Goal: Check status: Check status

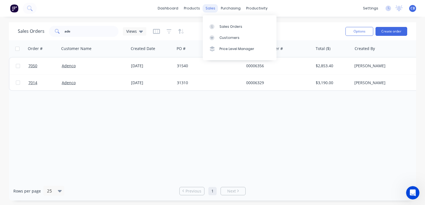
click at [206, 9] on div "sales" at bounding box center [210, 8] width 15 height 8
click at [209, 9] on div "sales" at bounding box center [210, 8] width 15 height 8
drag, startPoint x: 77, startPoint y: 31, endPoint x: 19, endPoint y: 19, distance: 58.7
click at [36, 26] on div "Sales Orders ade Views" at bounding box center [82, 31] width 129 height 11
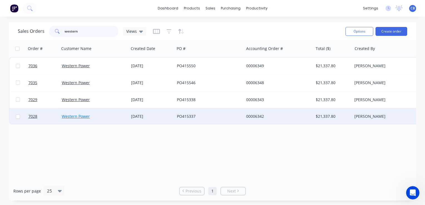
type input "western"
click at [79, 117] on link "Western Power" at bounding box center [76, 116] width 28 height 5
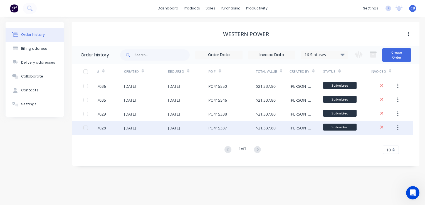
click at [205, 129] on div "[DATE]" at bounding box center [188, 128] width 41 height 14
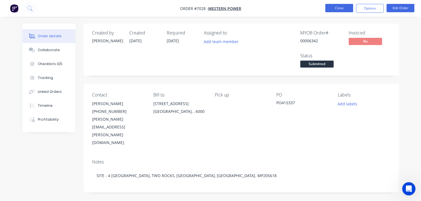
click at [336, 6] on button "Close" at bounding box center [339, 8] width 28 height 8
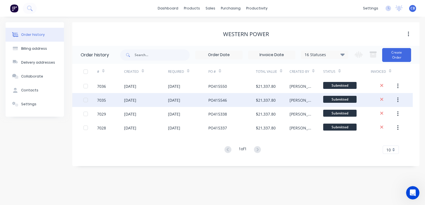
click at [136, 101] on div "[DATE]" at bounding box center [130, 100] width 12 height 6
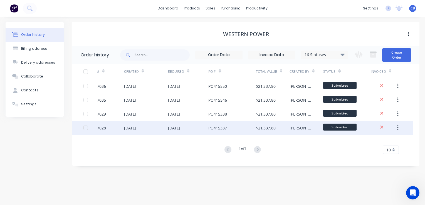
click at [136, 128] on div "[DATE]" at bounding box center [130, 128] width 12 height 6
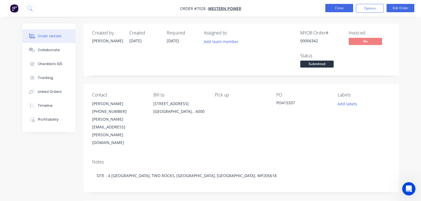
click at [332, 9] on button "Close" at bounding box center [339, 8] width 28 height 8
